Goal: Find specific page/section: Find specific page/section

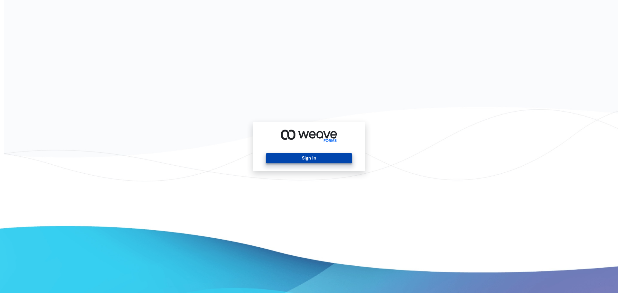
click at [323, 159] on button "Sign In" at bounding box center [309, 158] width 86 height 10
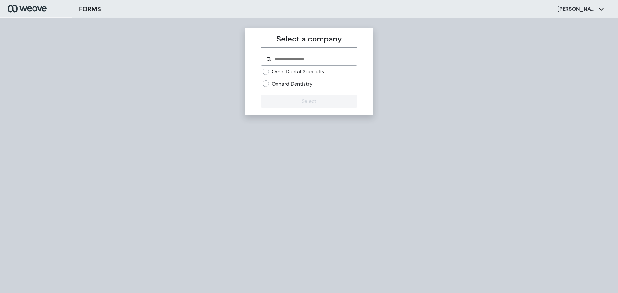
click at [284, 84] on label "Oxnard Dentistry" at bounding box center [292, 83] width 41 height 7
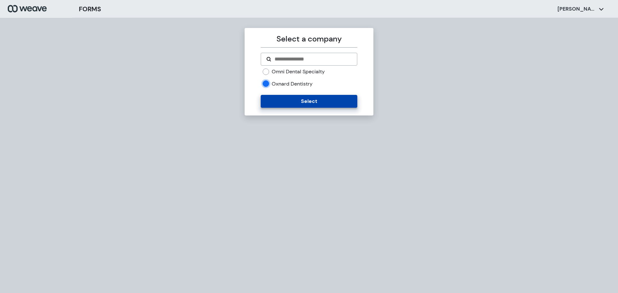
click at [315, 104] on button "Select" at bounding box center [309, 101] width 96 height 13
